Goal: Task Accomplishment & Management: Manage account settings

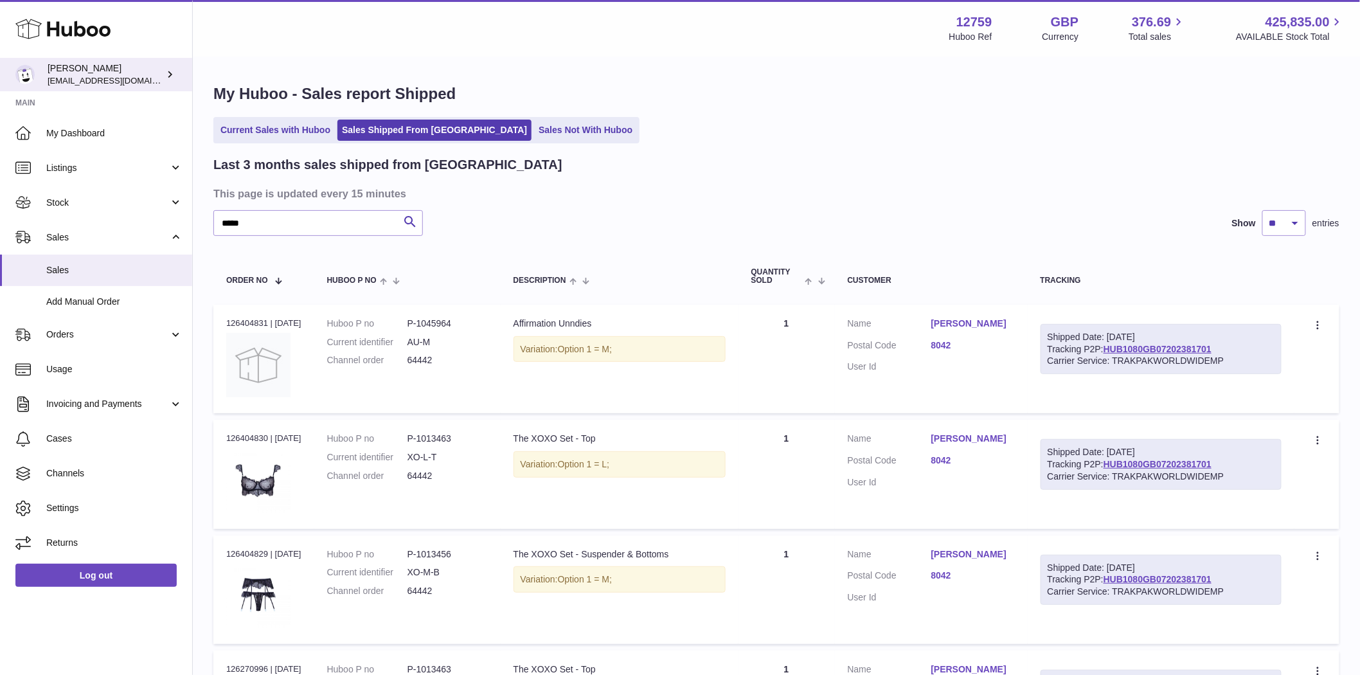
click at [93, 78] on span "[EMAIL_ADDRESS][DOMAIN_NAME]" at bounding box center [118, 80] width 141 height 10
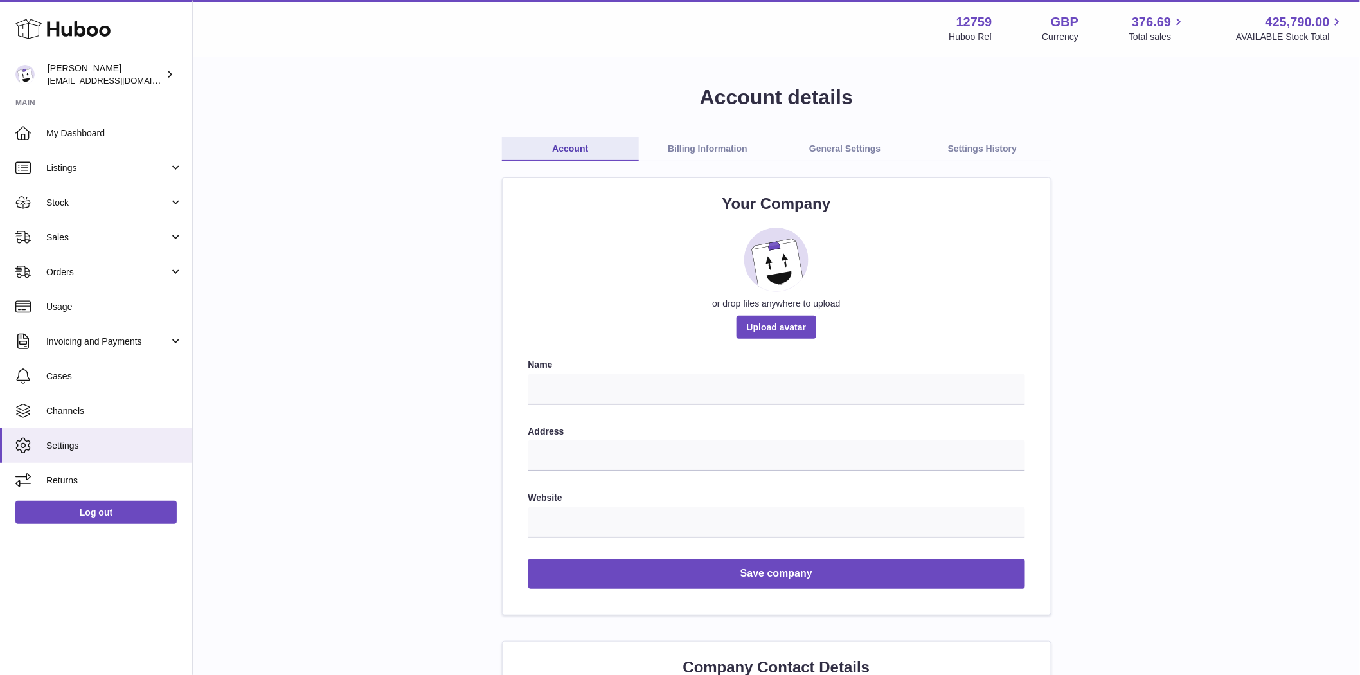
click at [708, 147] on link "Billing Information" at bounding box center [708, 149] width 138 height 24
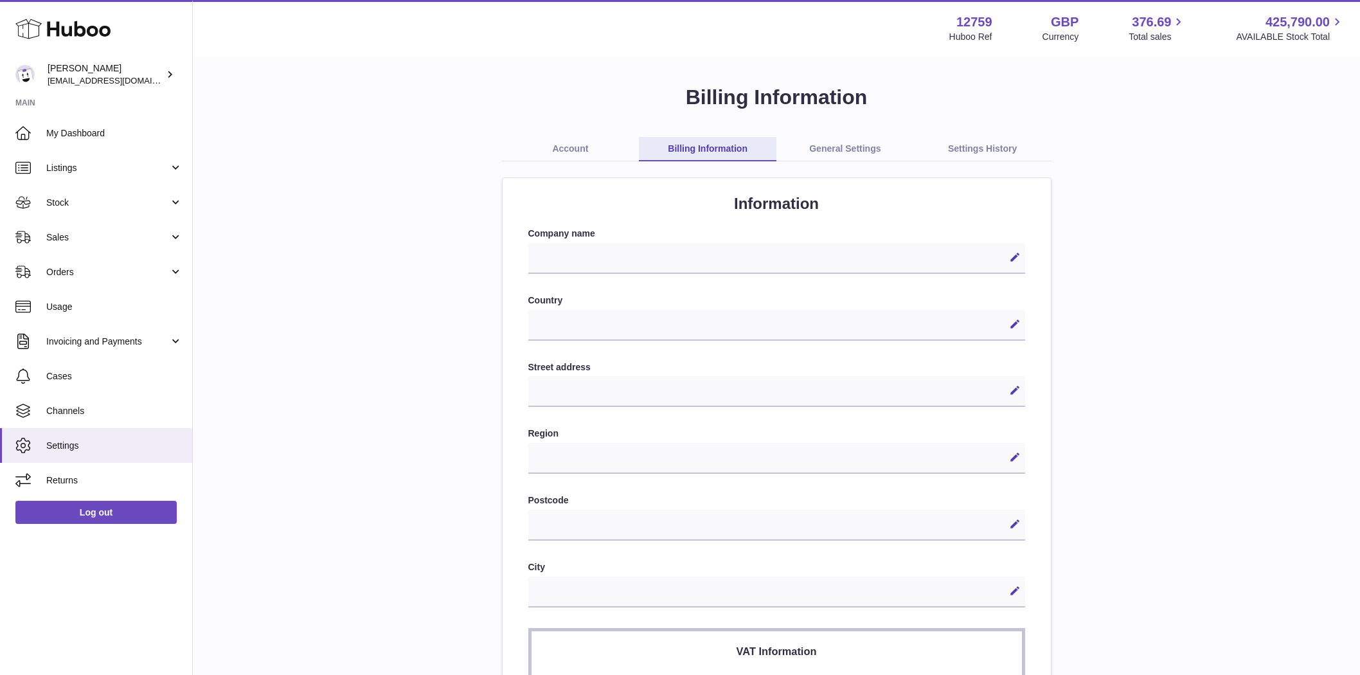
select select
click at [878, 150] on link "General Settings" at bounding box center [846, 149] width 138 height 24
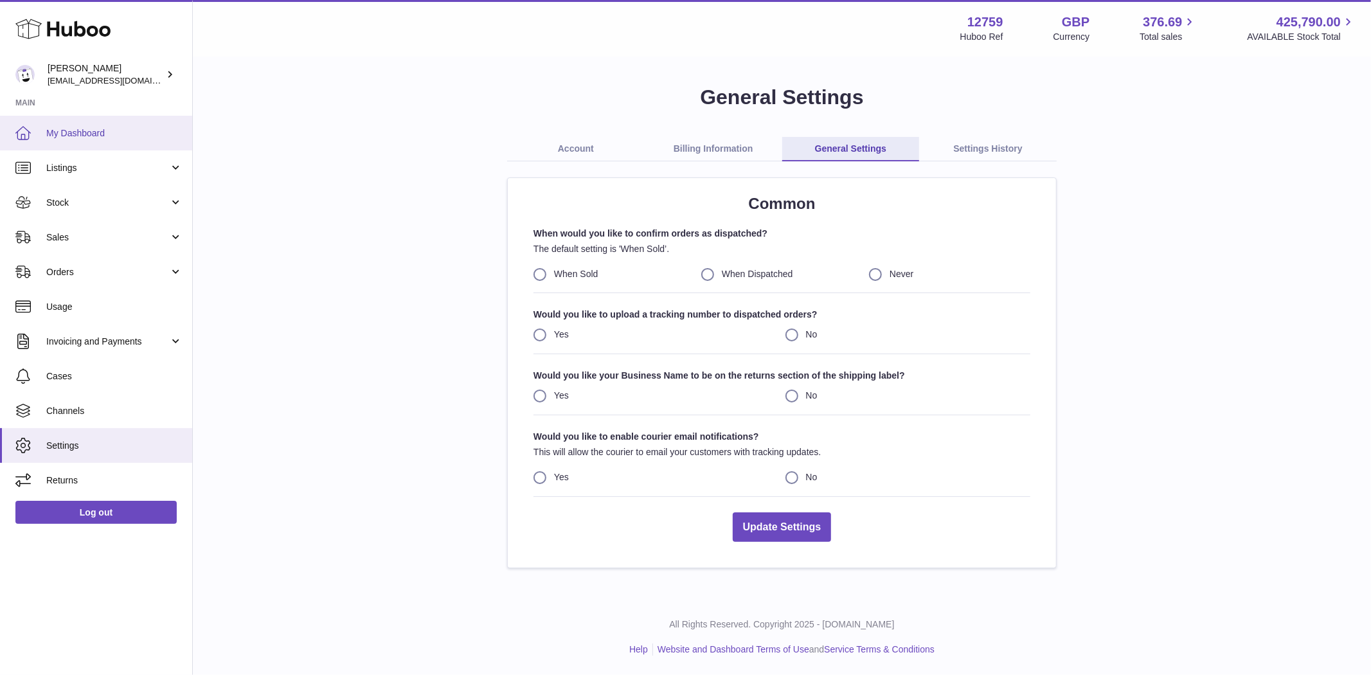
click at [71, 127] on span "My Dashboard" at bounding box center [114, 133] width 136 height 12
